Goal: Information Seeking & Learning: Learn about a topic

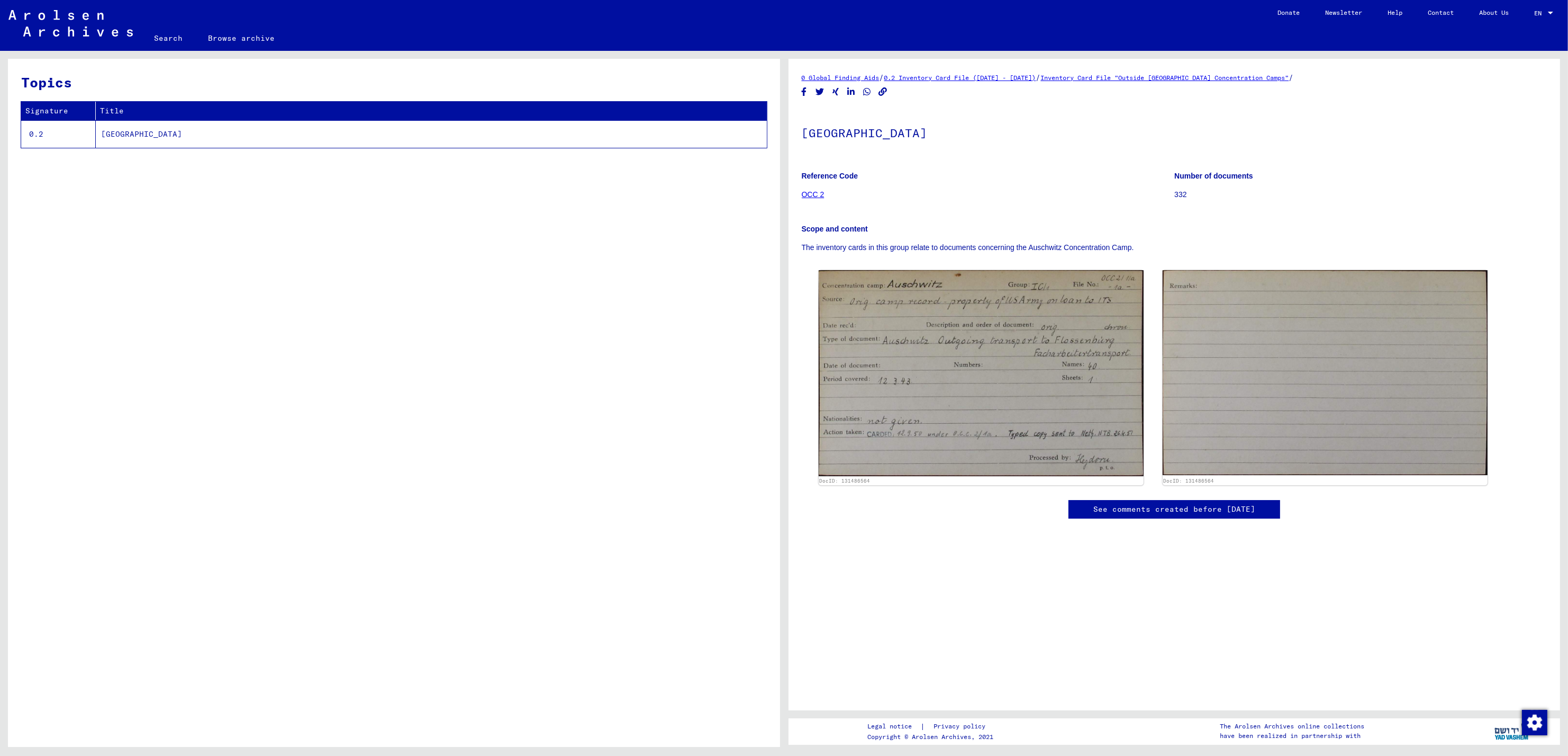
click at [104, 140] on td "[GEOGRAPHIC_DATA]" at bounding box center [432, 133] width 671 height 28
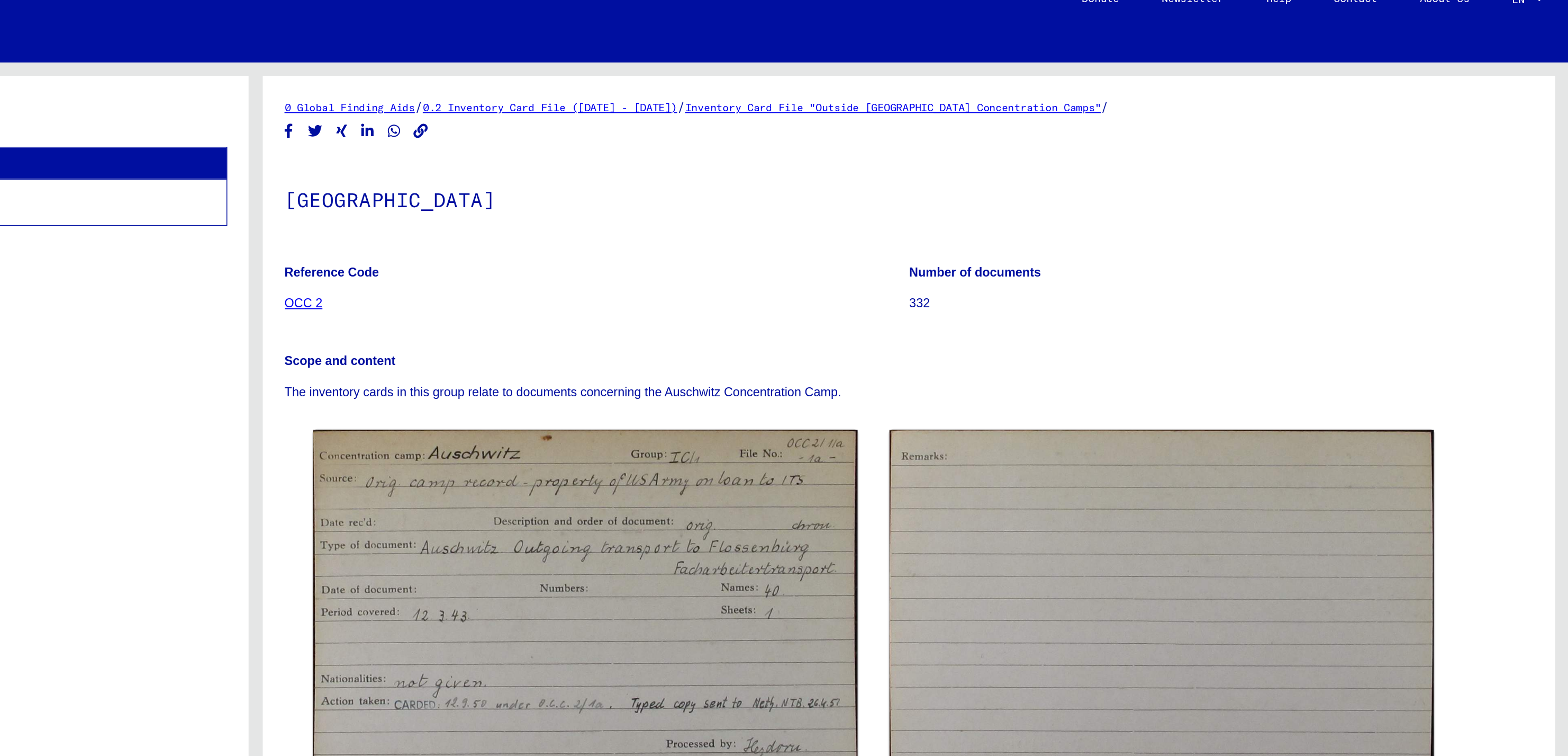
click at [808, 196] on link "OCC 2" at bounding box center [813, 194] width 23 height 9
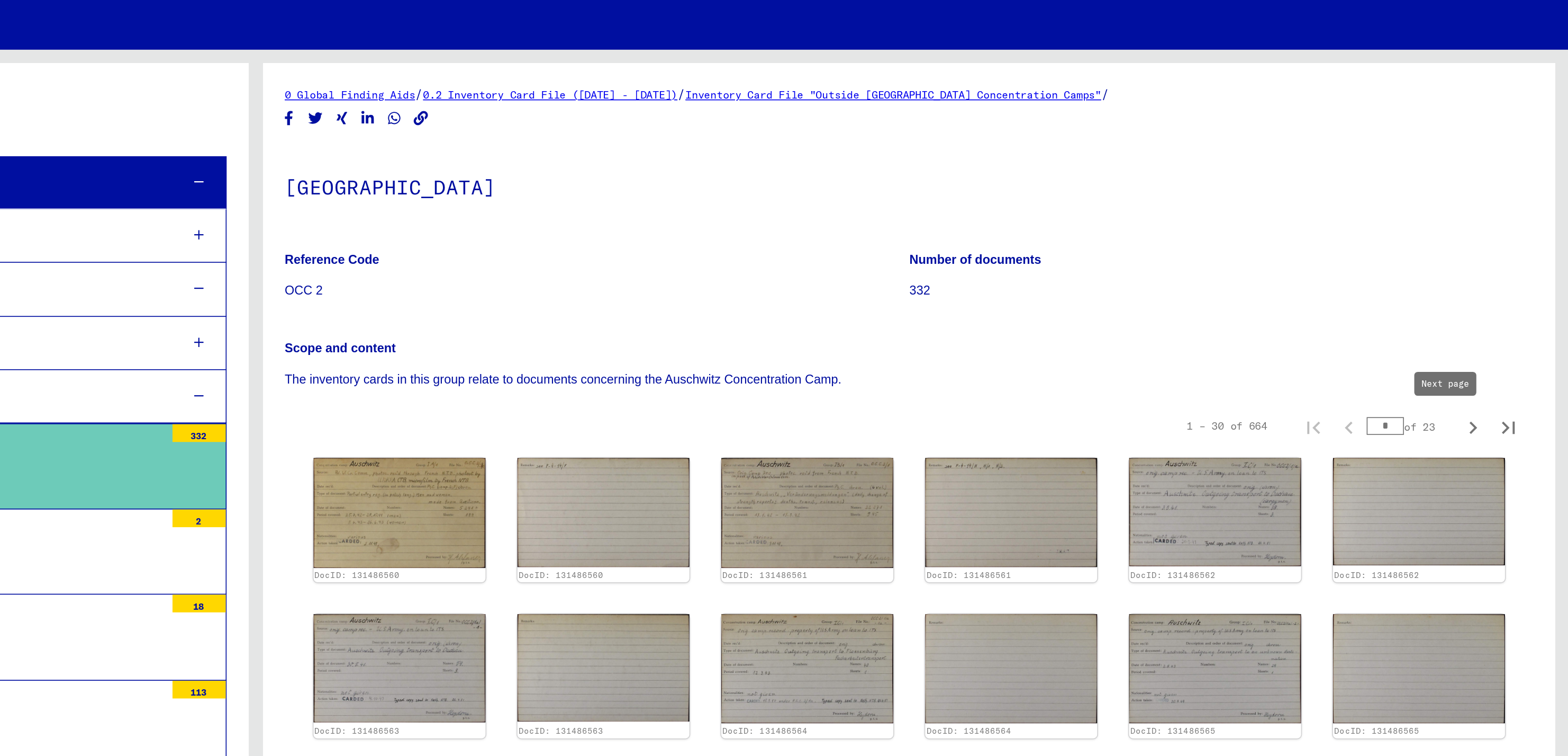
click at [1509, 277] on icon "Next page" at bounding box center [1511, 276] width 5 height 8
type input "*"
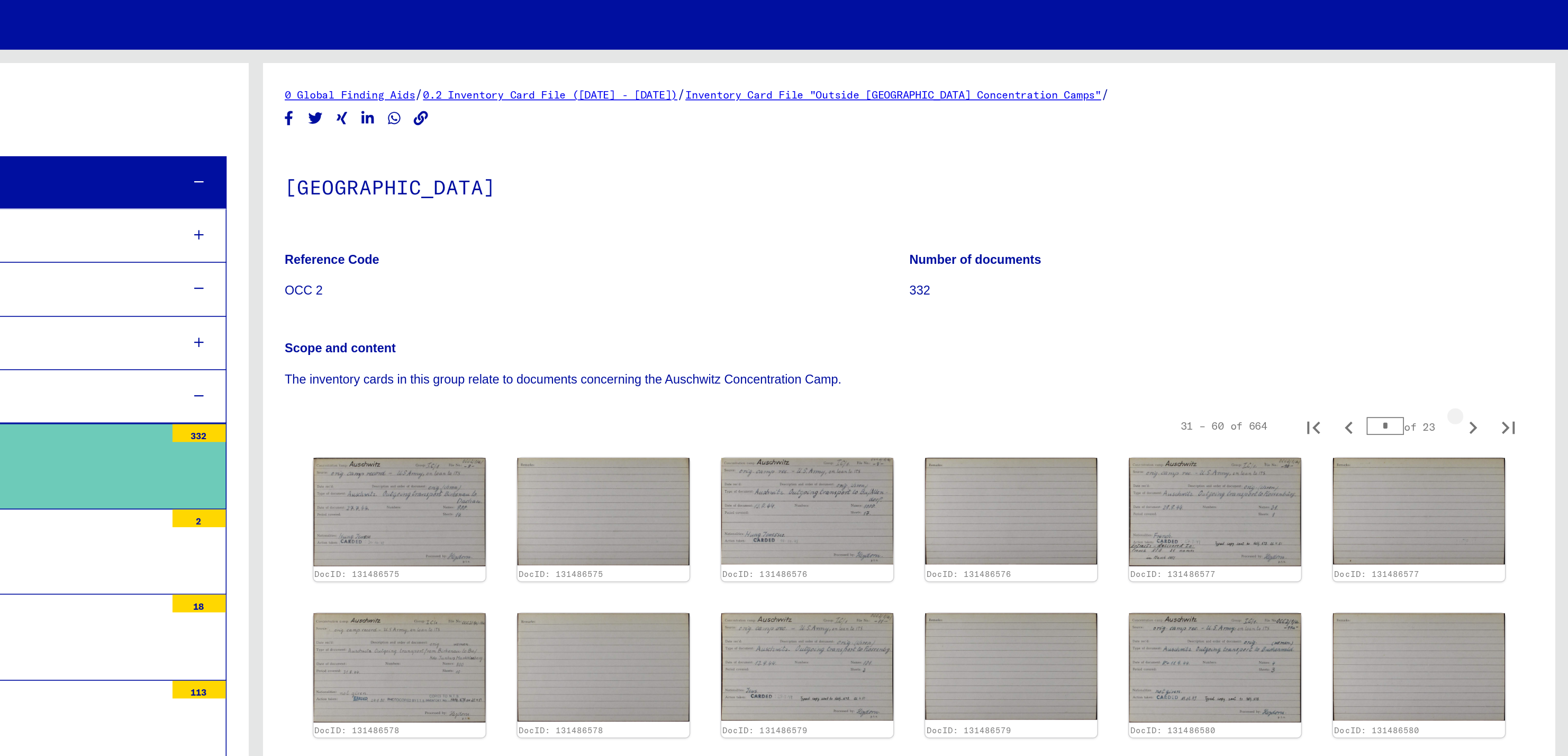
click at [1509, 277] on icon "Next page" at bounding box center [1511, 276] width 5 height 8
type input "*"
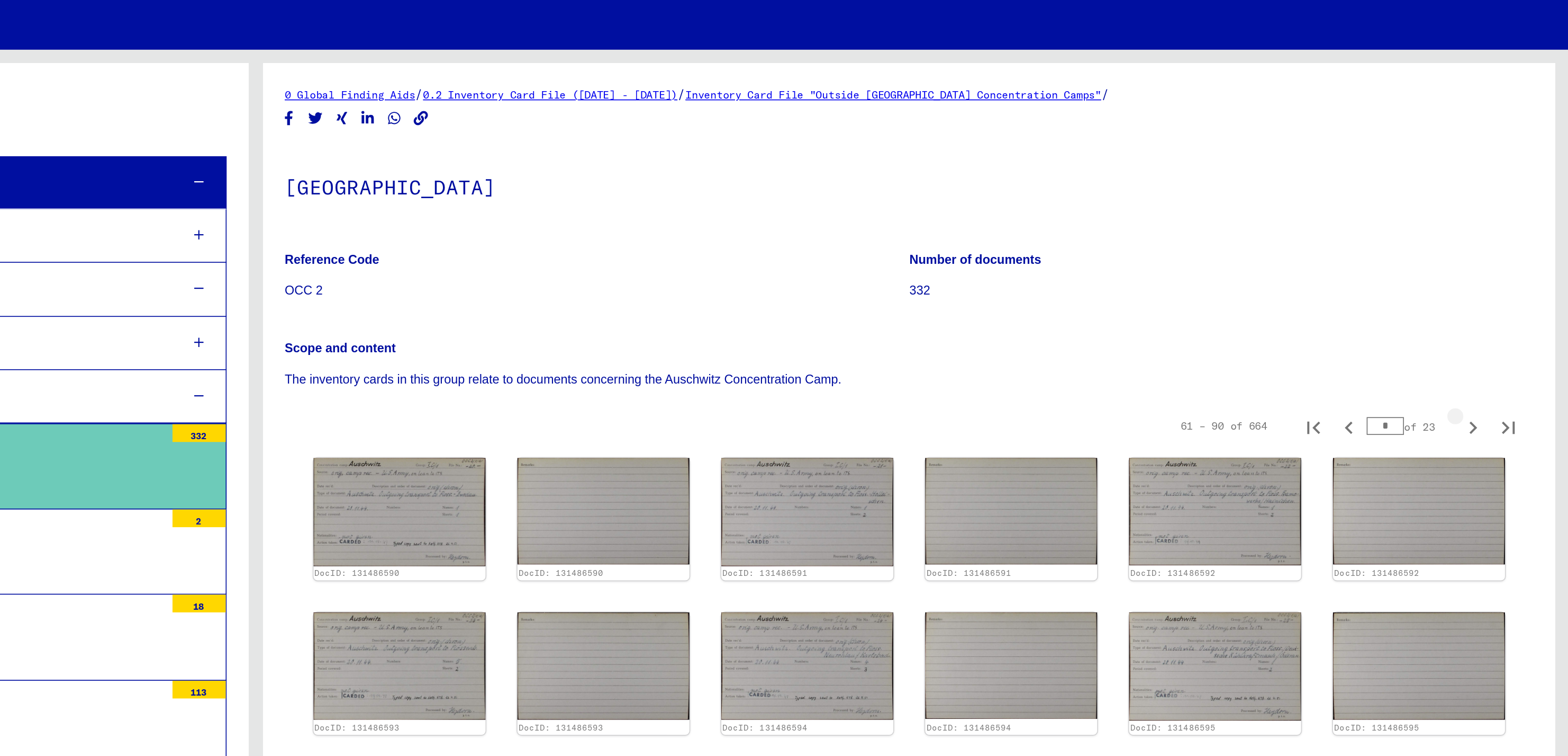
click at [1509, 277] on icon "Next page" at bounding box center [1511, 276] width 5 height 8
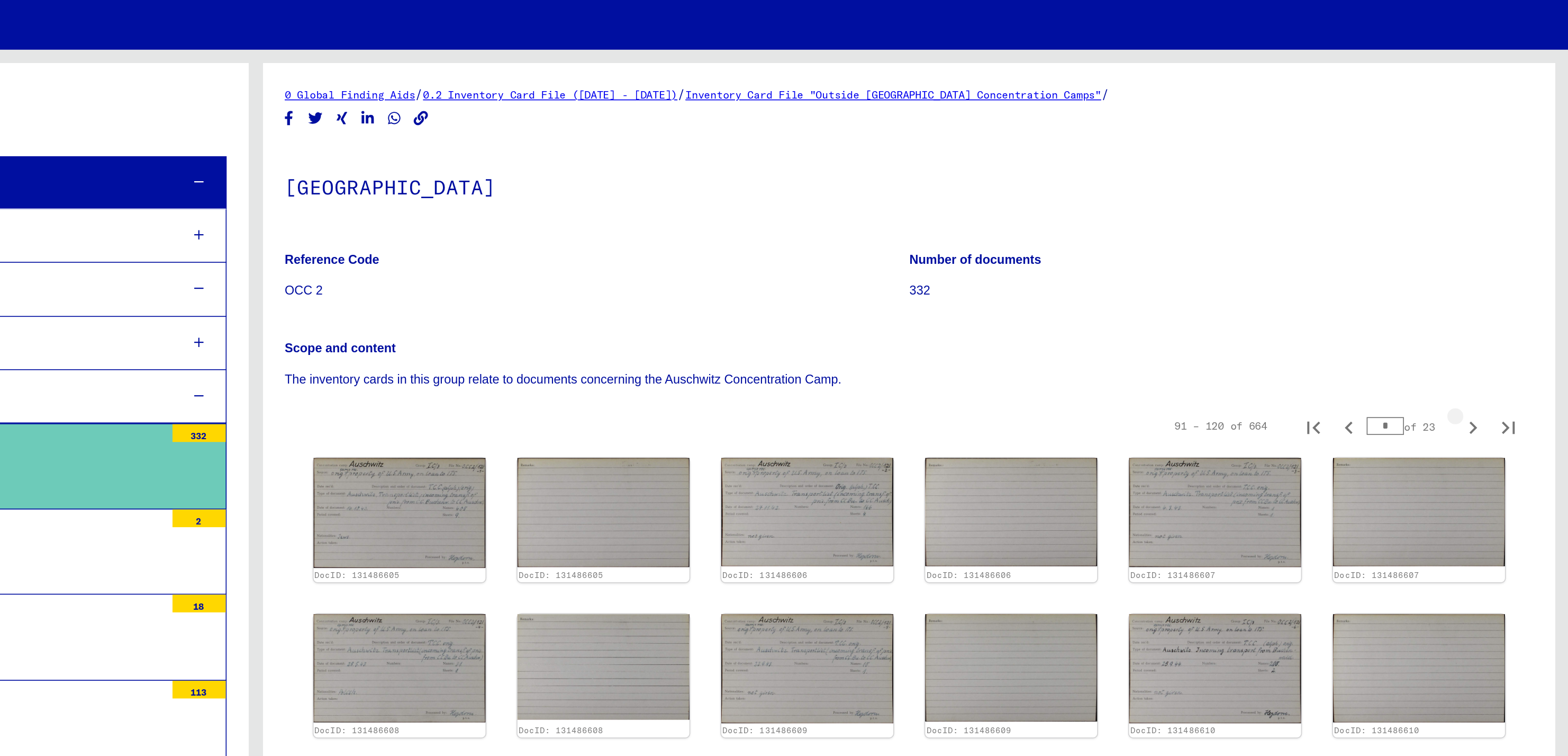
type input "*"
click at [1111, 323] on img at bounding box center [1113, 326] width 108 height 68
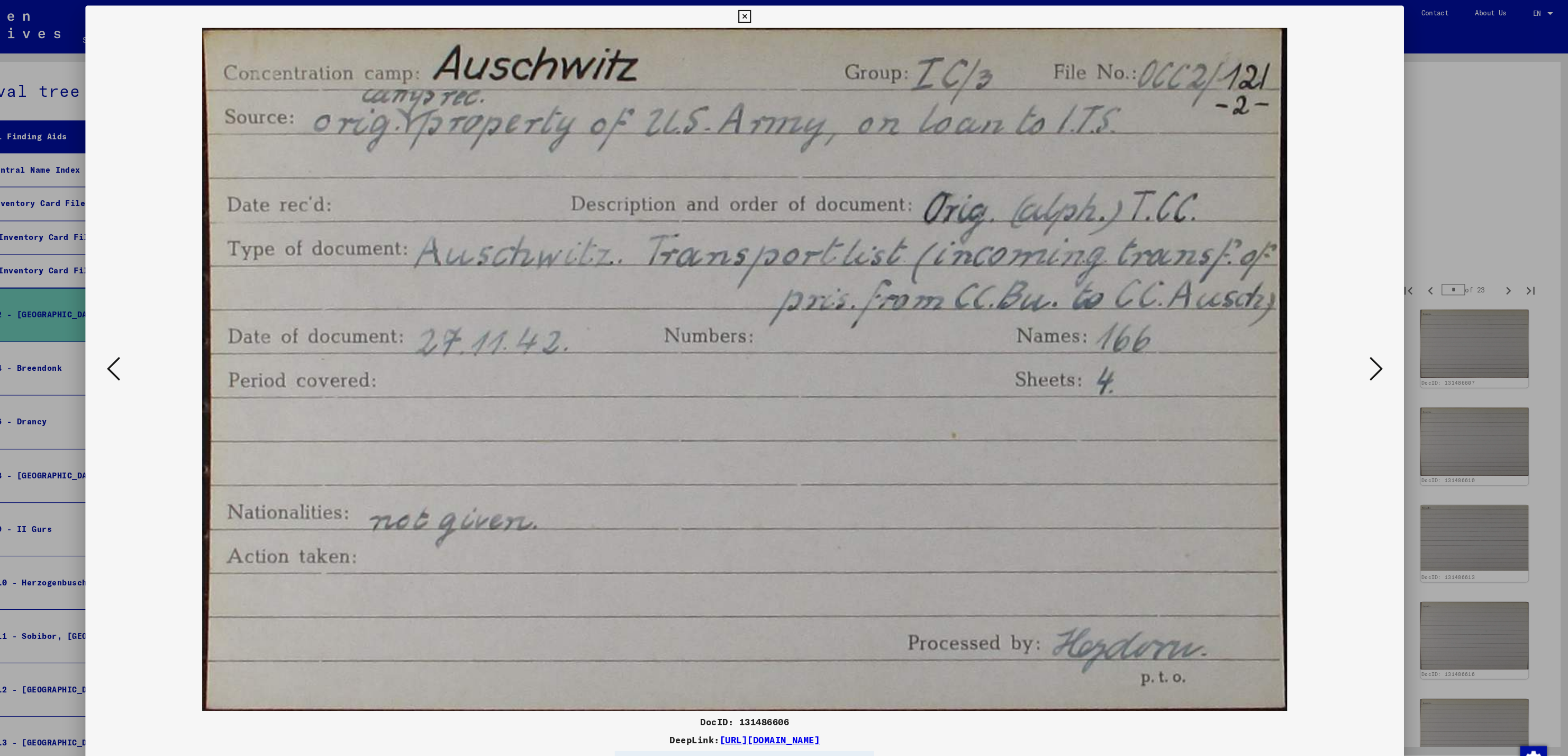
click at [194, 347] on img at bounding box center [784, 351] width 1182 height 650
click at [181, 347] on icon at bounding box center [182, 350] width 12 height 25
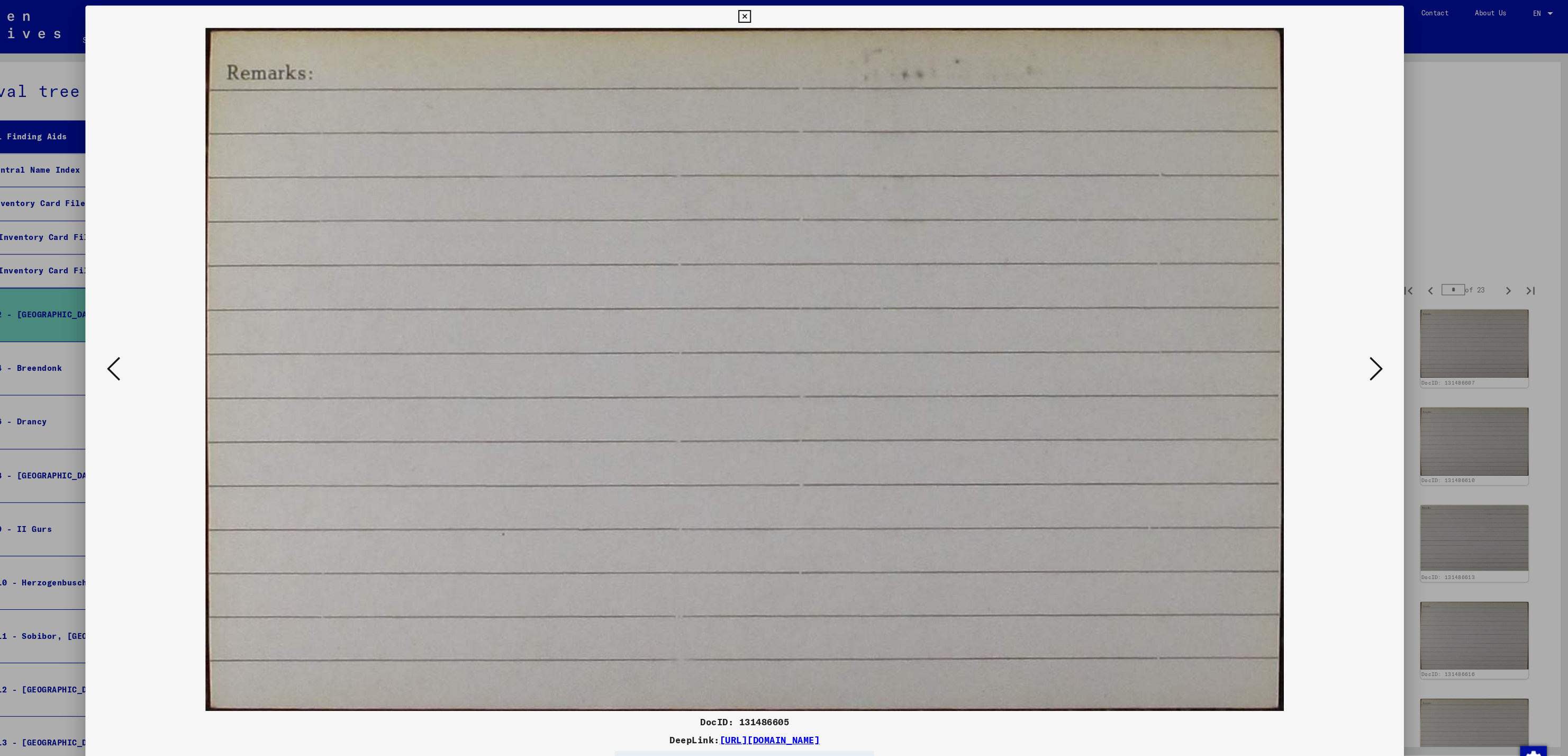
click at [181, 347] on icon at bounding box center [182, 350] width 12 height 25
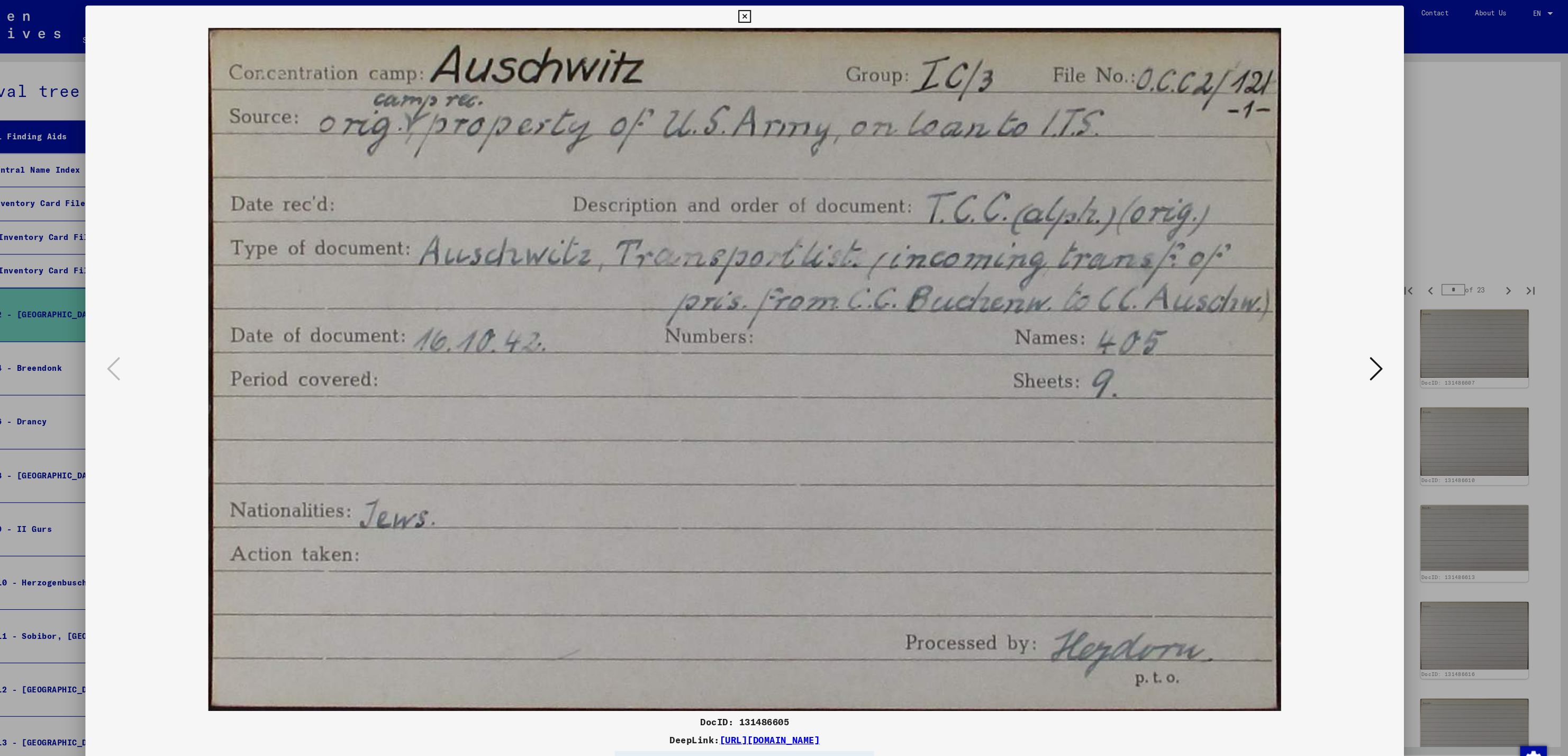
click at [1448, 190] on div at bounding box center [784, 378] width 1568 height 756
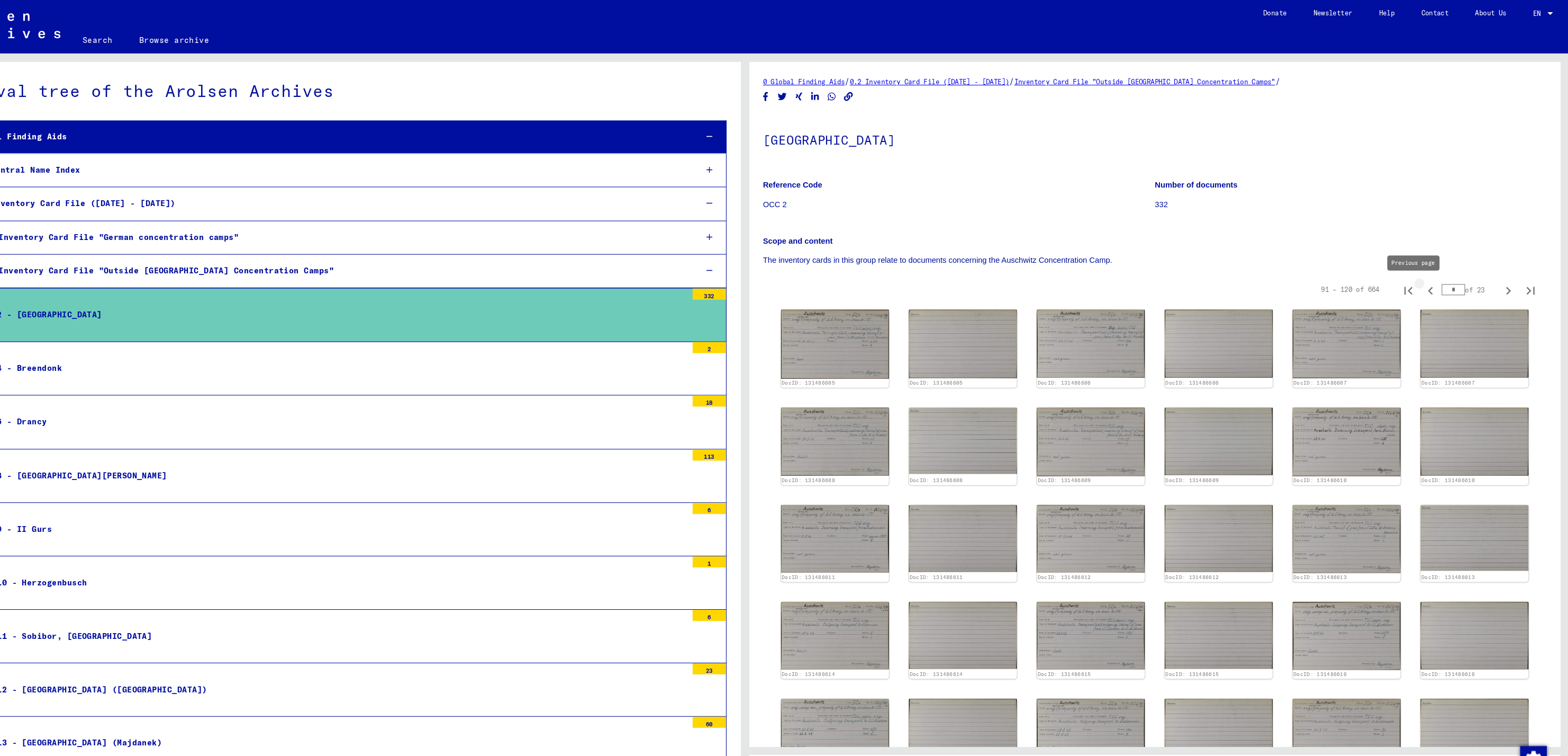
click at [1435, 279] on icon "Previous page" at bounding box center [1437, 276] width 5 height 8
type input "*"
click at [1435, 279] on icon "Previous page" at bounding box center [1437, 276] width 5 height 8
type input "*"
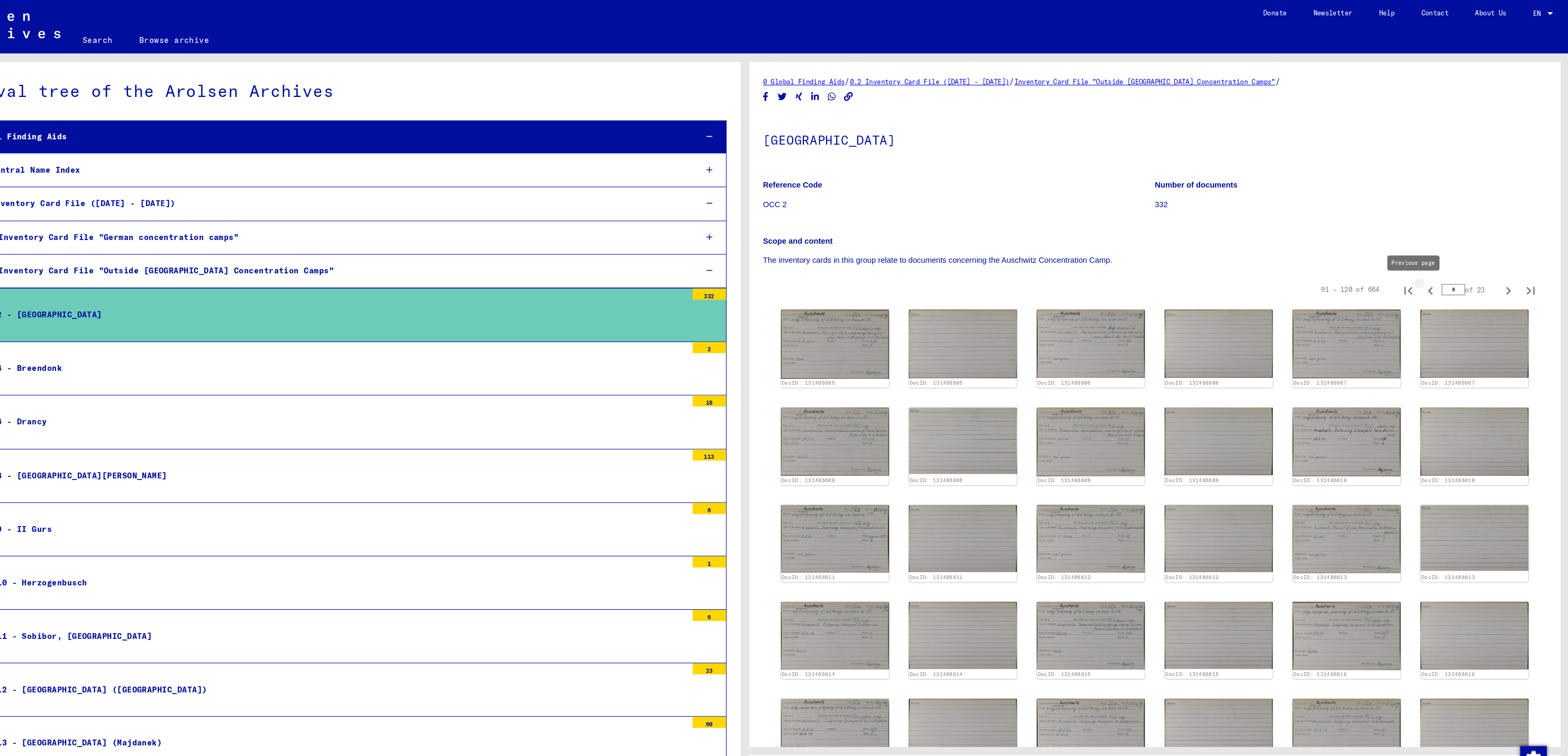
type input "*"
click at [1275, 322] on img at bounding box center [1235, 326] width 108 height 67
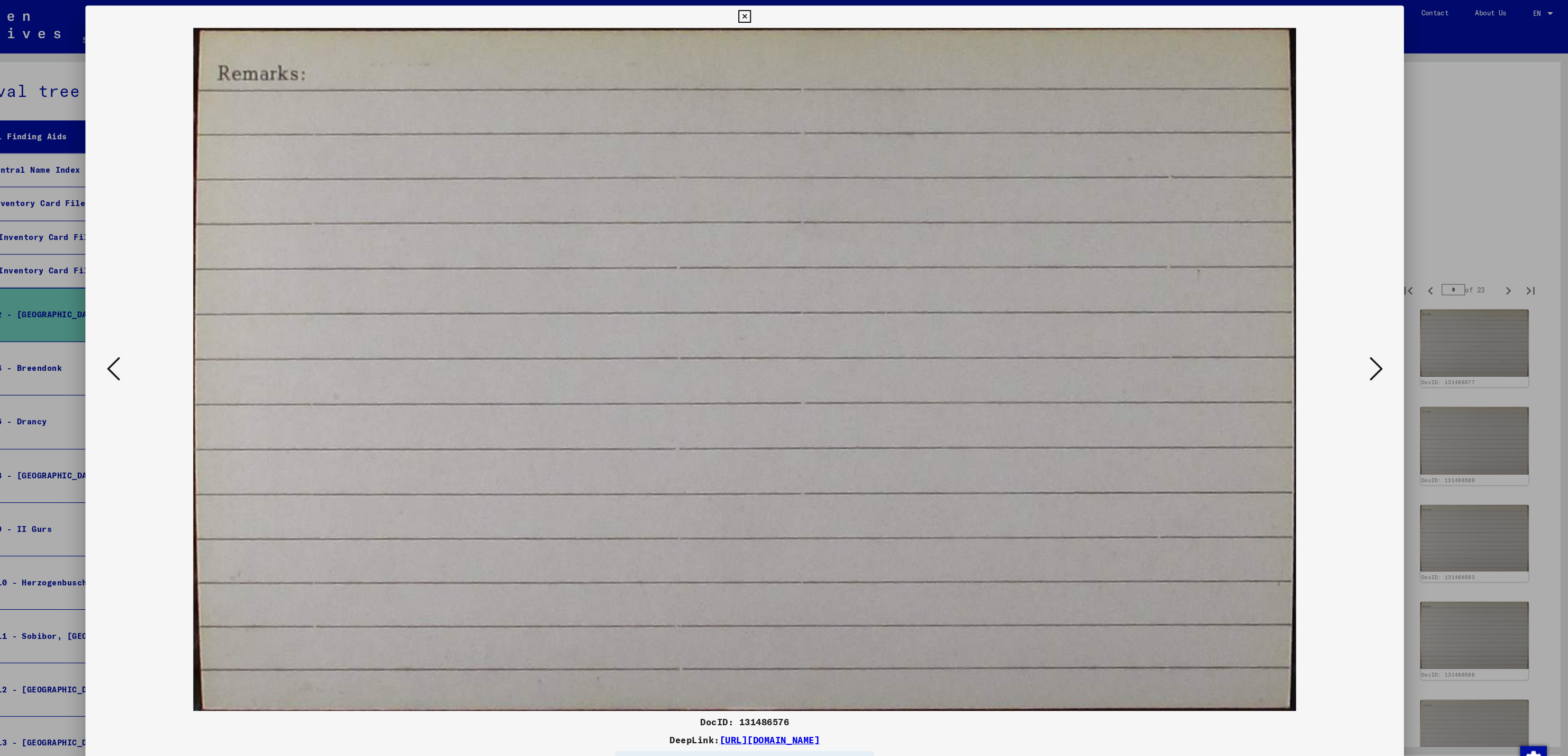
click at [190, 354] on button at bounding box center [183, 350] width 19 height 30
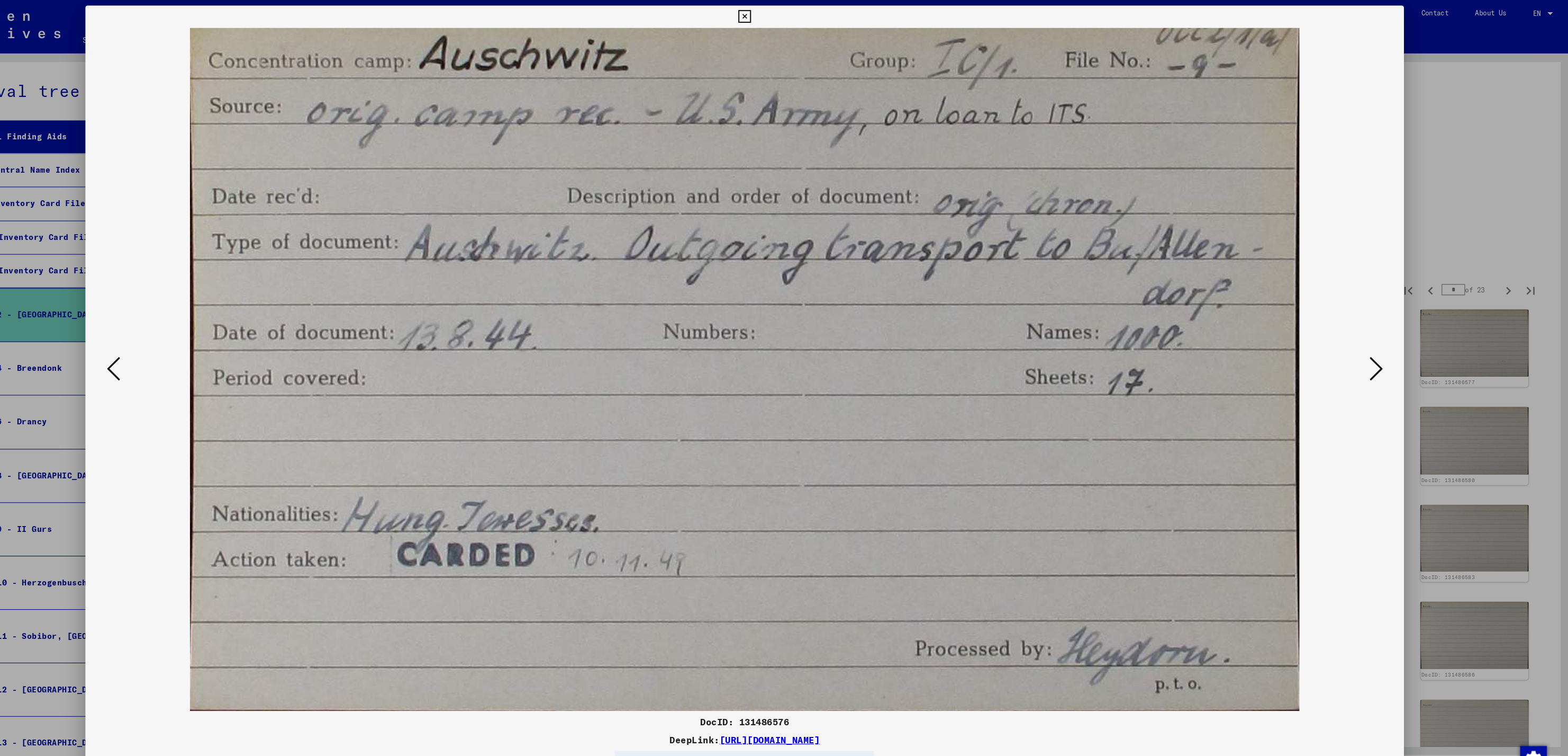
click at [190, 354] on button at bounding box center [183, 350] width 19 height 30
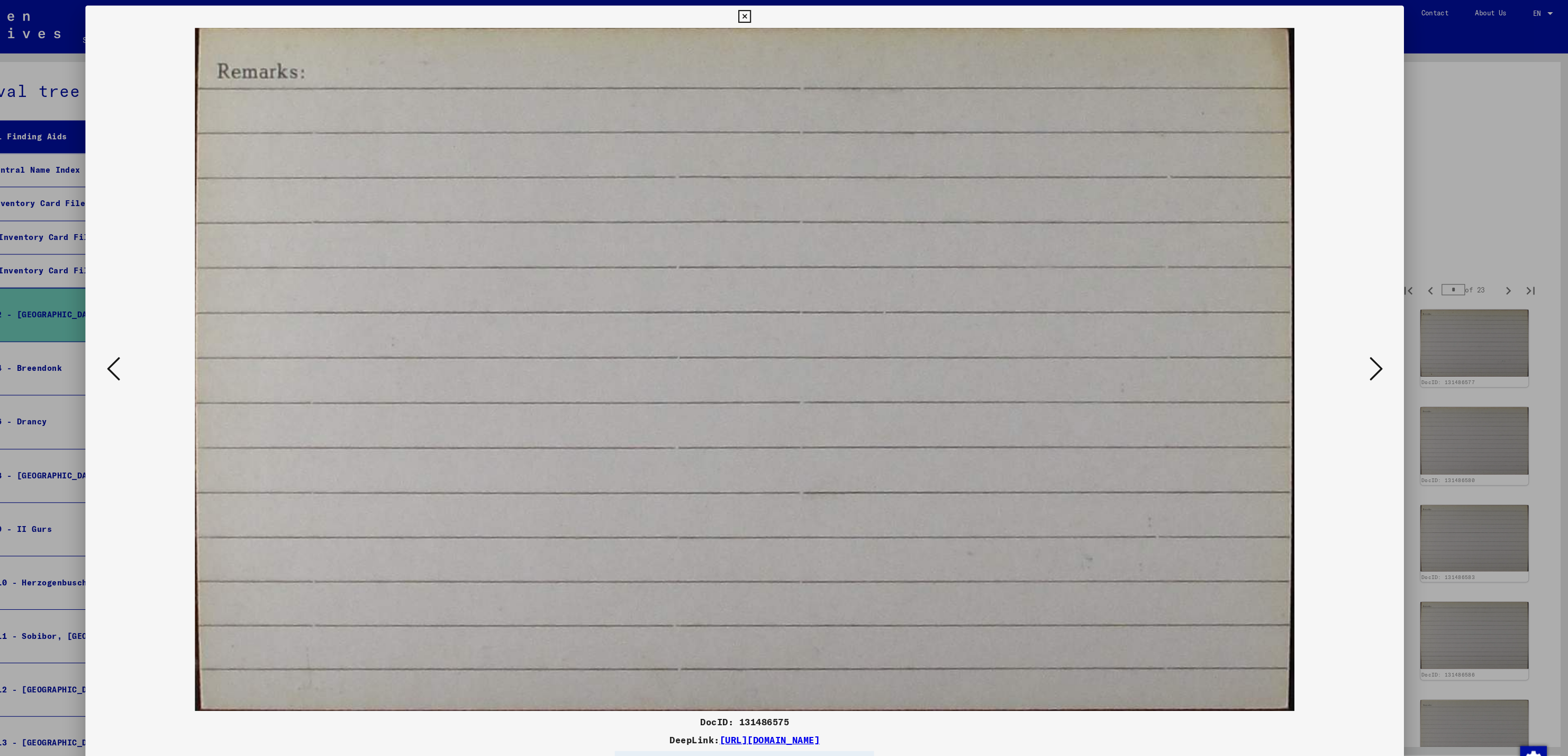
click at [190, 354] on button at bounding box center [183, 350] width 19 height 30
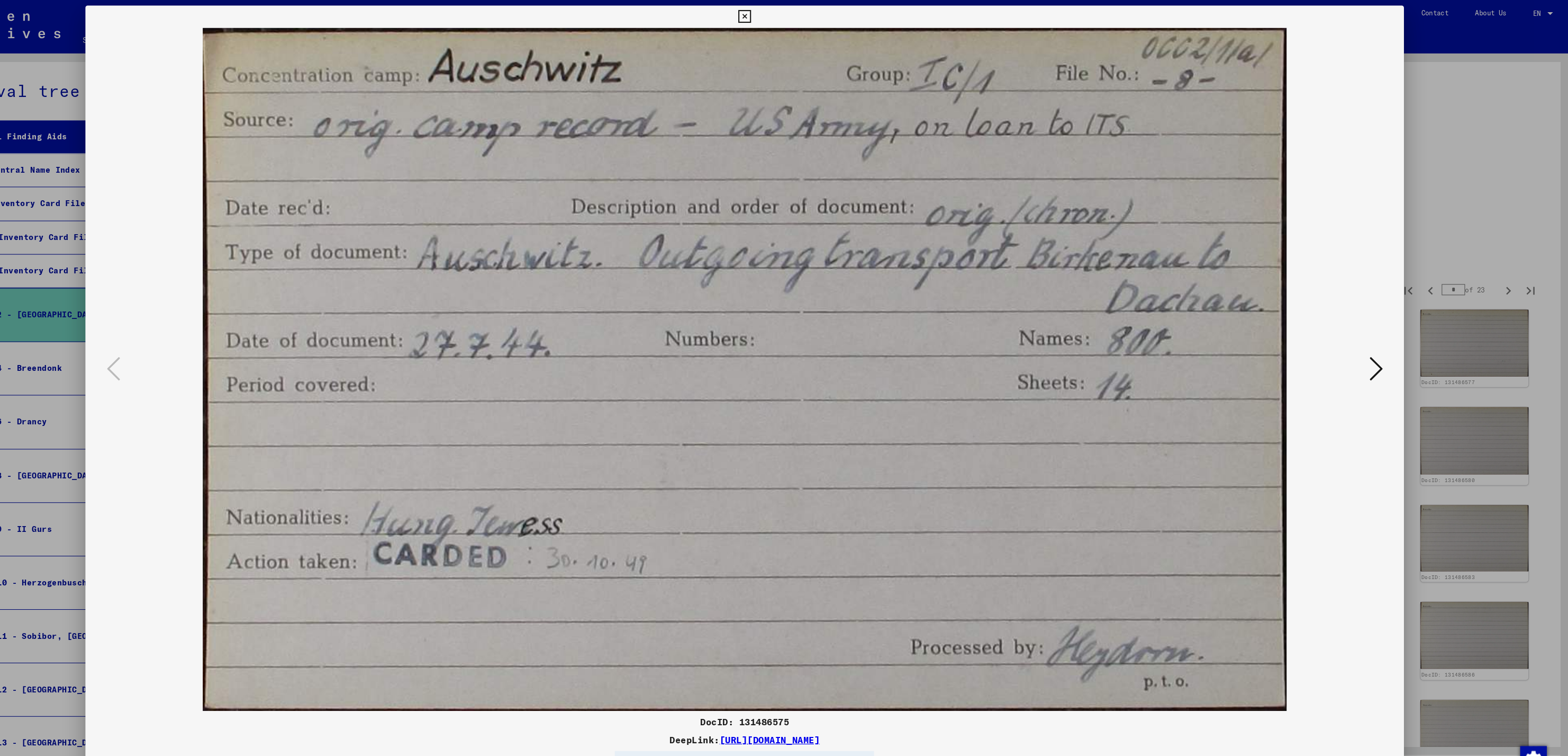
click at [1479, 207] on div at bounding box center [784, 378] width 1568 height 756
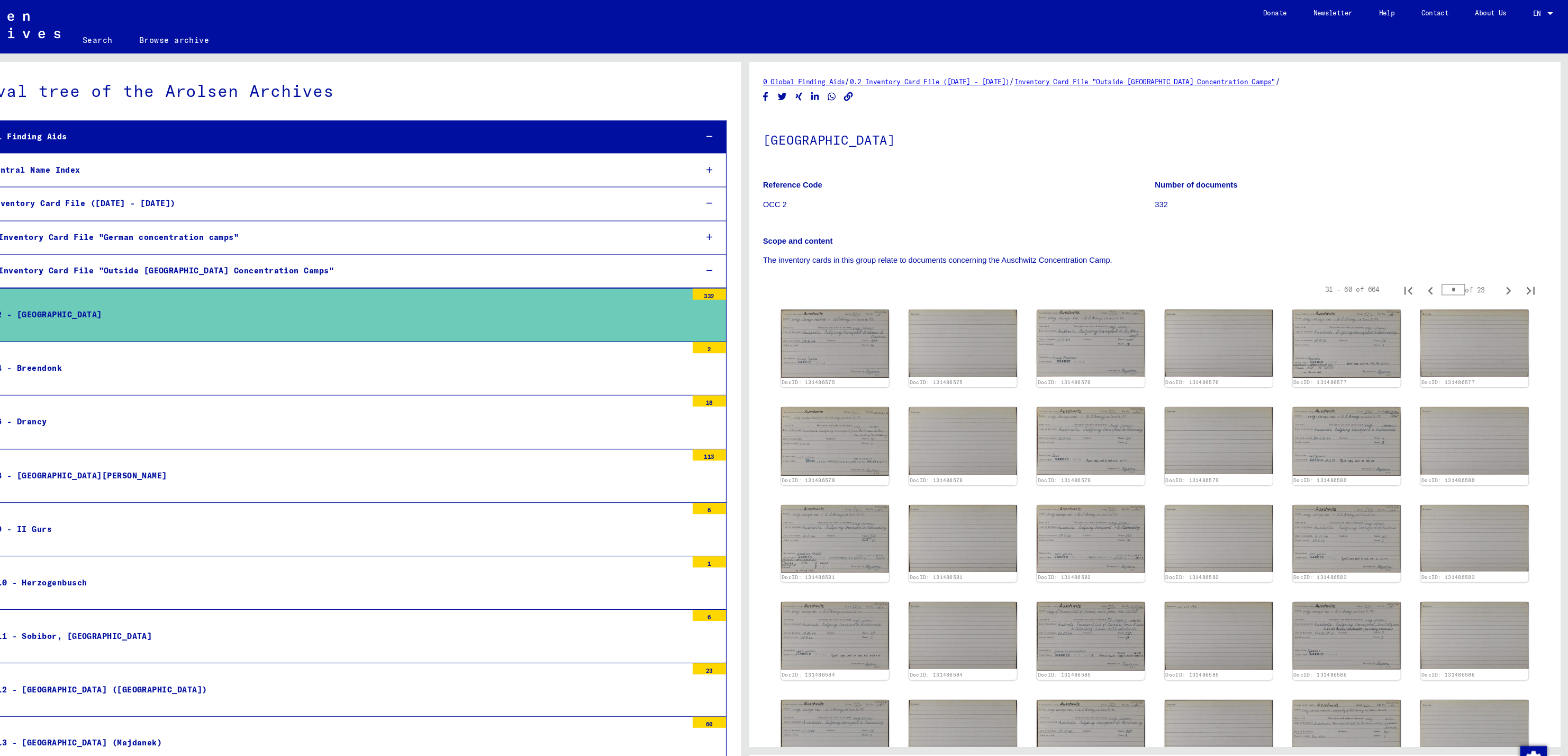
click at [349, 315] on mat-tree-node "OCC 2 - [GEOGRAPHIC_DATA] 332" at bounding box center [394, 299] width 746 height 52
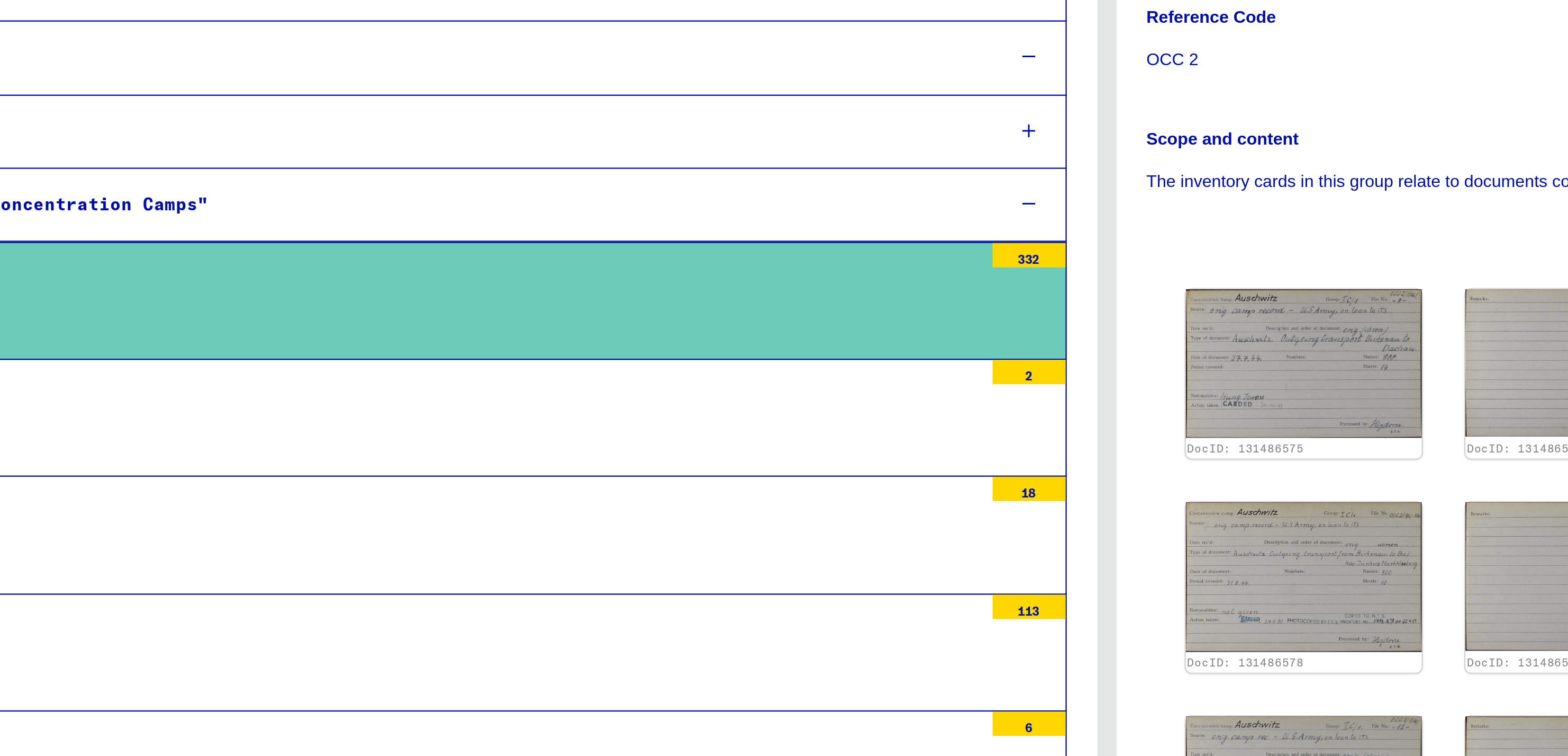
click at [735, 281] on div "332" at bounding box center [750, 279] width 32 height 11
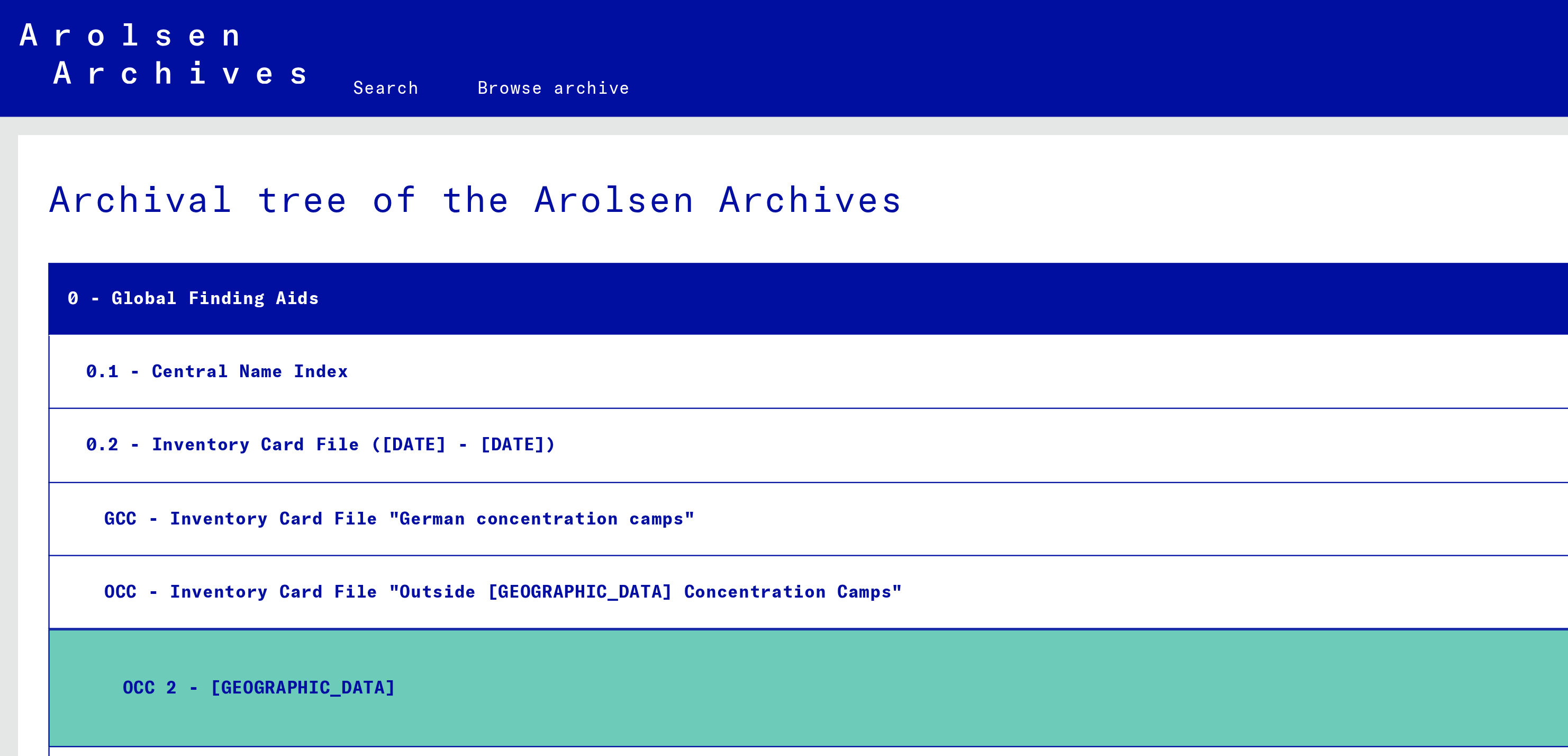
click at [181, 193] on div "0.2 - Inventory Card File ([DATE] - [DATE])" at bounding box center [380, 194] width 700 height 21
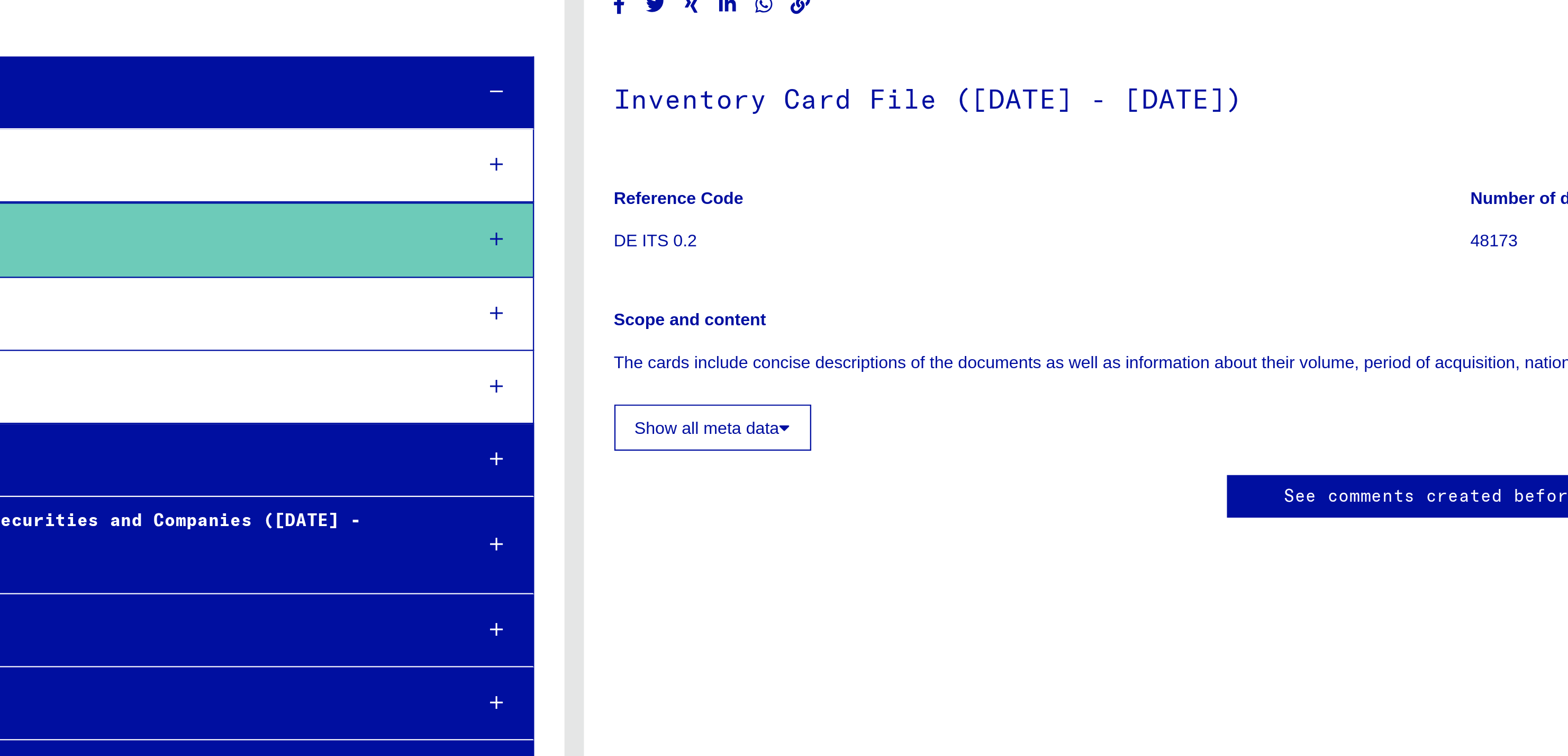
click at [865, 272] on button "Show all meta data" at bounding box center [844, 275] width 85 height 20
